Goal: Task Accomplishment & Management: Use online tool/utility

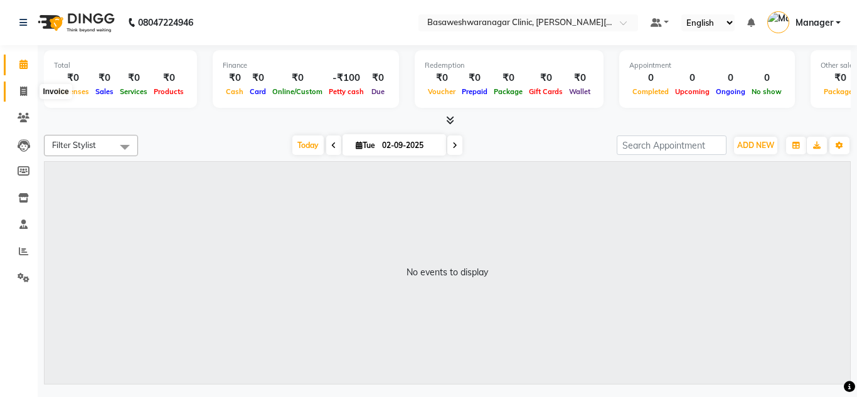
click at [24, 96] on span at bounding box center [24, 92] width 22 height 14
select select "service"
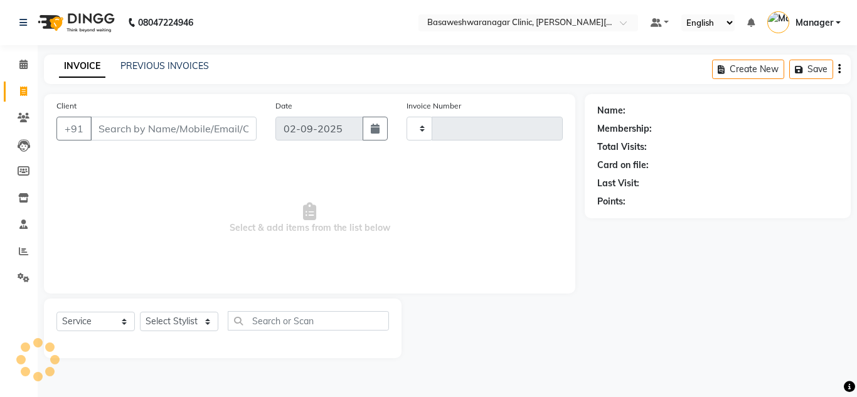
type input "0656"
select select "7441"
drag, startPoint x: 122, startPoint y: 319, endPoint x: 107, endPoint y: 215, distance: 105.2
click at [107, 215] on div "Client +91 Date [DATE] Invoice Number V/2025 V/[PHONE_NUMBER] Select & add item…" at bounding box center [310, 226] width 550 height 264
select select "product"
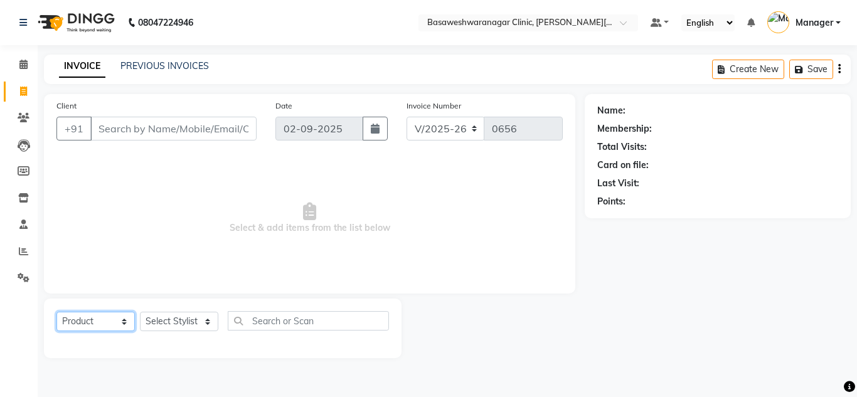
click at [56, 312] on select "Select Service Product Membership Package Voucher Prepaid Gift Card" at bounding box center [95, 321] width 78 height 19
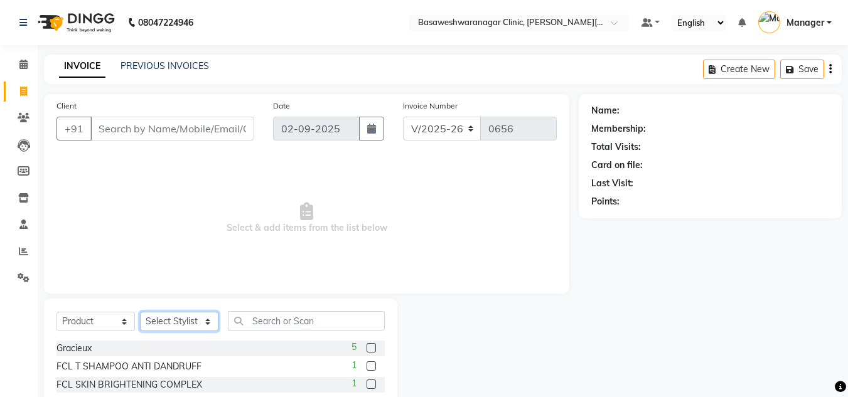
click at [201, 321] on select "Select Stylist [PERSON_NAME] [PERSON_NAME] Manager NAVYA [PERSON_NAME] shangnim…" at bounding box center [179, 321] width 78 height 19
select select "65316"
click at [140, 312] on select "Select Stylist [PERSON_NAME] [PERSON_NAME] Manager NAVYA [PERSON_NAME] shangnim…" at bounding box center [179, 321] width 78 height 19
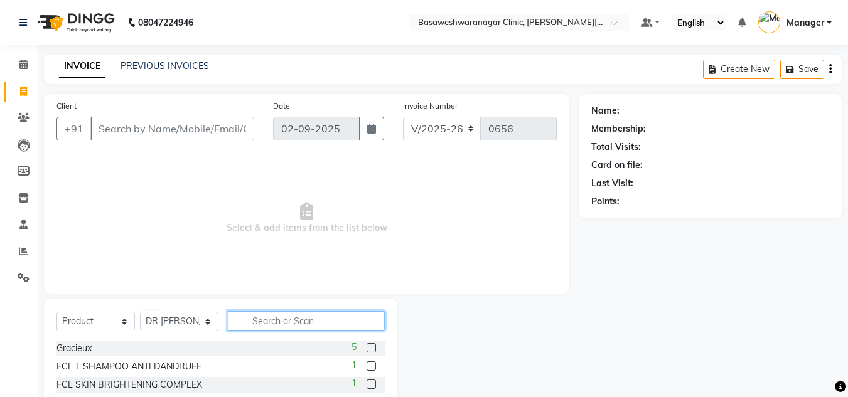
click at [287, 321] on input "text" at bounding box center [306, 320] width 157 height 19
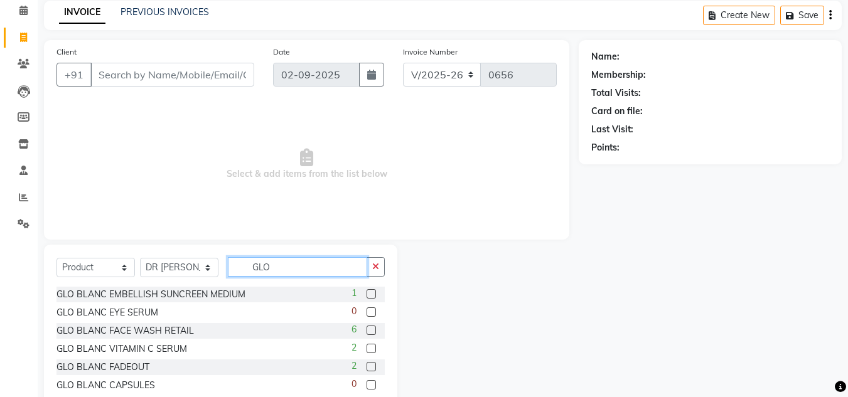
scroll to position [55, 0]
type input "GLO"
click at [366, 329] on label at bounding box center [370, 329] width 9 height 9
click at [366, 329] on input "checkbox" at bounding box center [370, 330] width 8 height 8
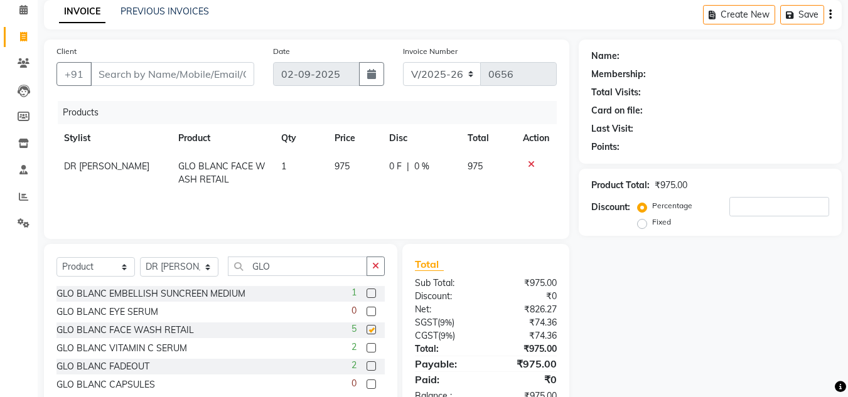
checkbox input "false"
click at [146, 75] on input "Client" at bounding box center [172, 74] width 164 height 24
type input "7"
type input "0"
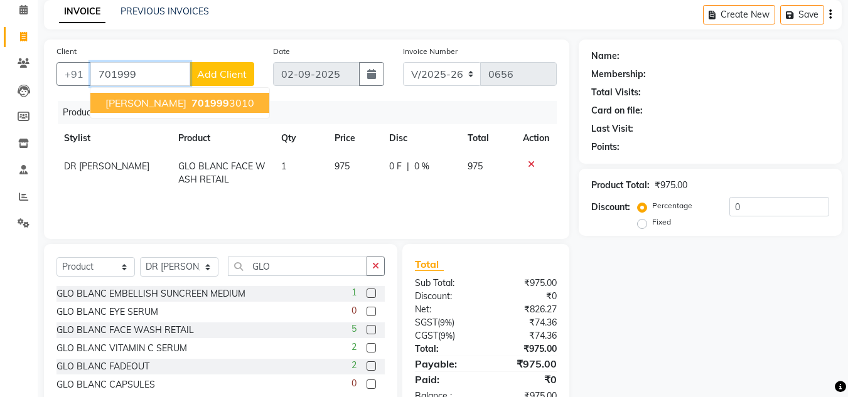
click at [234, 108] on ngb-highlight "701999 3010" at bounding box center [221, 103] width 65 height 13
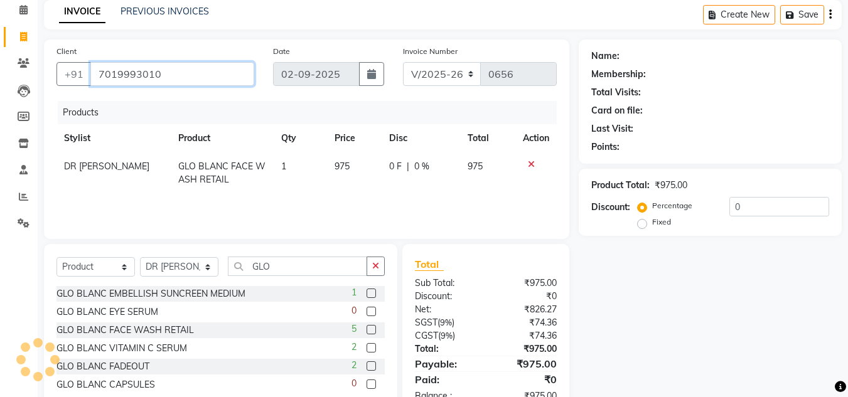
type input "7019993010"
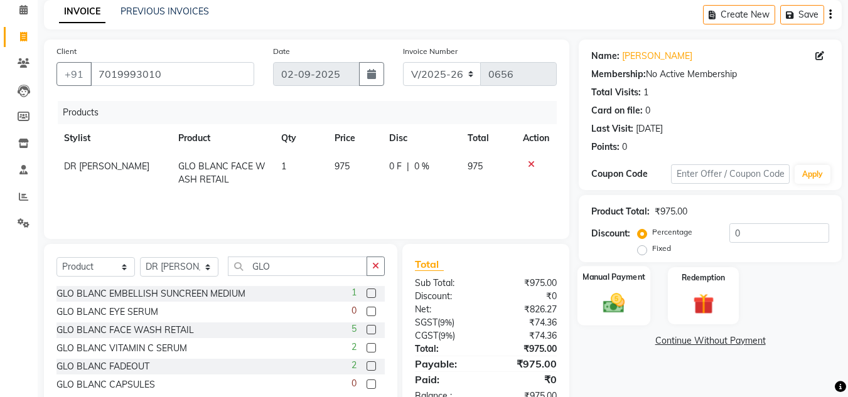
scroll to position [92, 0]
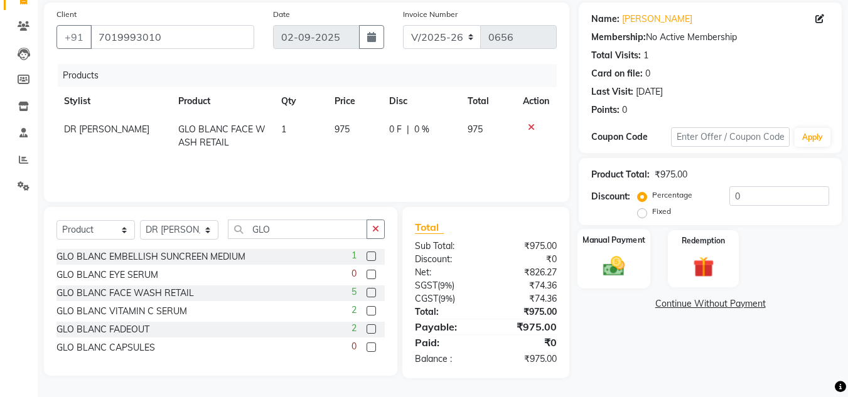
click at [623, 256] on img at bounding box center [613, 266] width 35 height 25
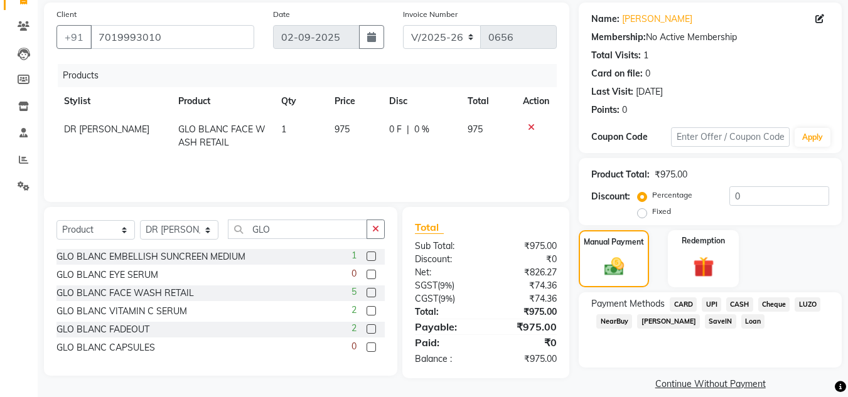
click at [709, 301] on span "UPI" at bounding box center [711, 304] width 19 height 14
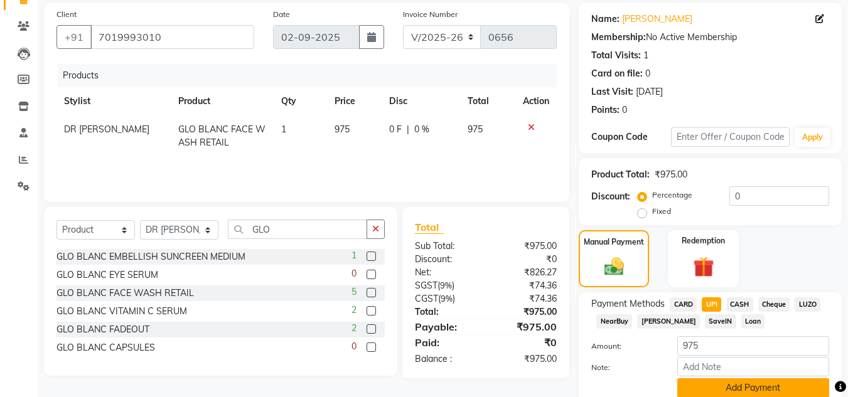
click at [734, 385] on button "Add Payment" at bounding box center [753, 387] width 152 height 19
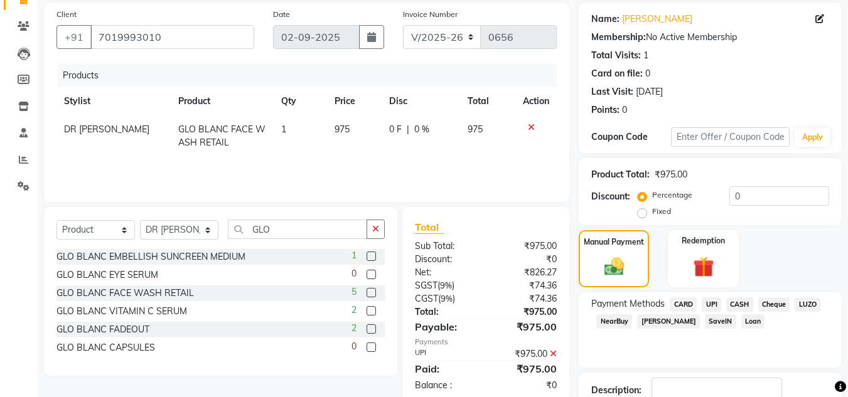
scroll to position [178, 0]
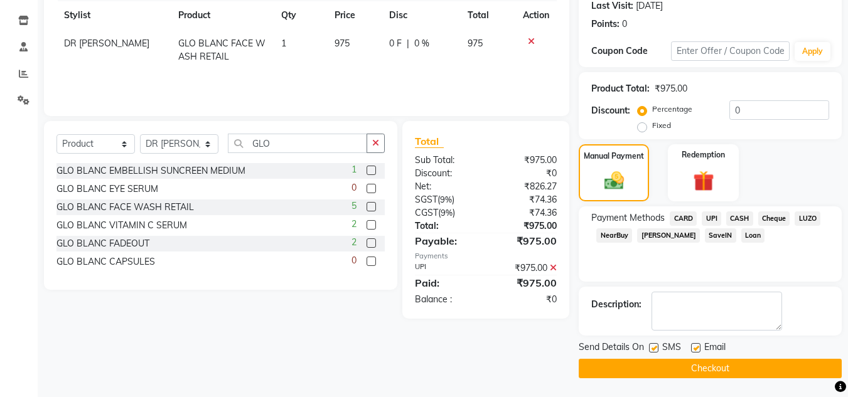
click at [731, 373] on button "Checkout" at bounding box center [710, 368] width 263 height 19
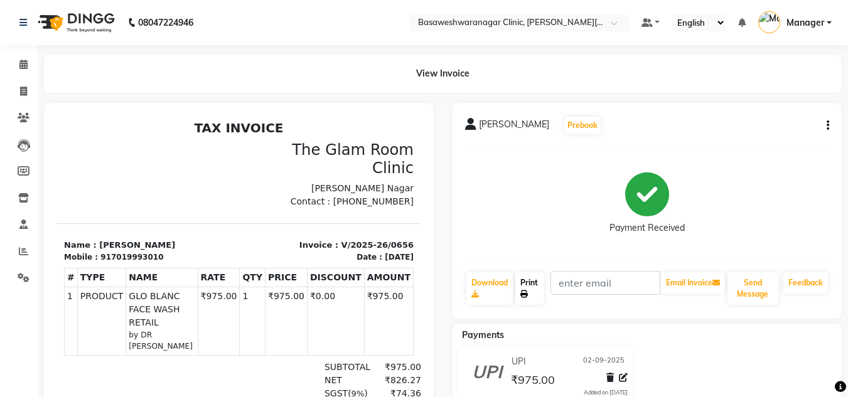
click at [526, 291] on icon at bounding box center [524, 295] width 8 height 8
click at [16, 357] on div "Calendar Invoice Clients Leads Members Inventory Staff Reports Settings Complet…" at bounding box center [84, 275] width 169 height 479
